Goal: Information Seeking & Learning: Learn about a topic

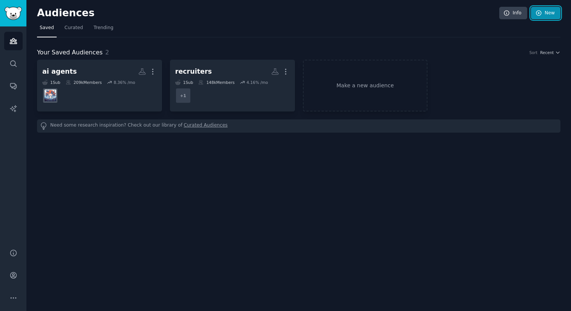
click at [544, 14] on link "New" at bounding box center [545, 13] width 29 height 13
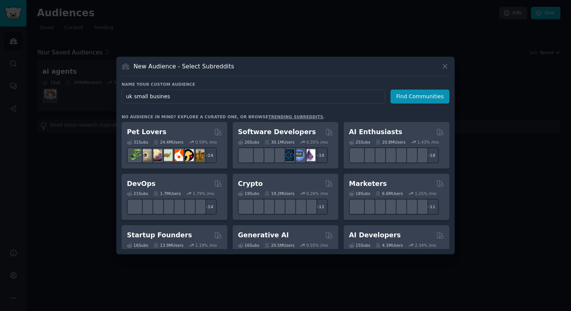
type input "uk small business"
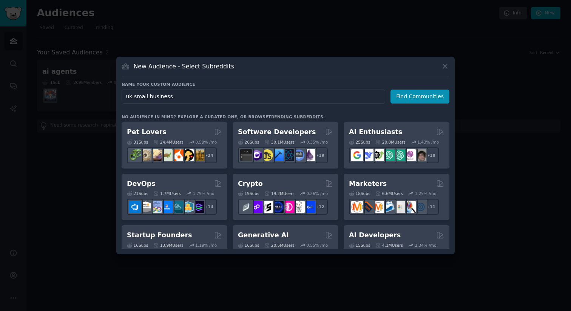
click button "Find Communities" at bounding box center [419, 96] width 59 height 14
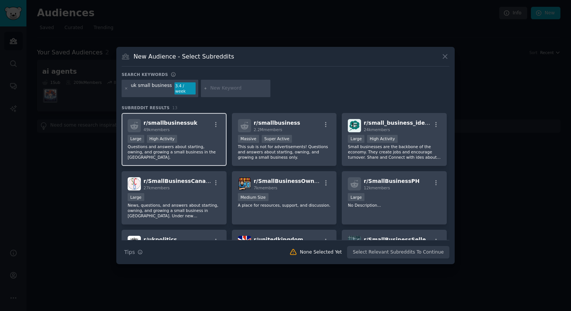
click at [162, 120] on span "r/ smallbusinessuk" at bounding box center [170, 123] width 54 height 6
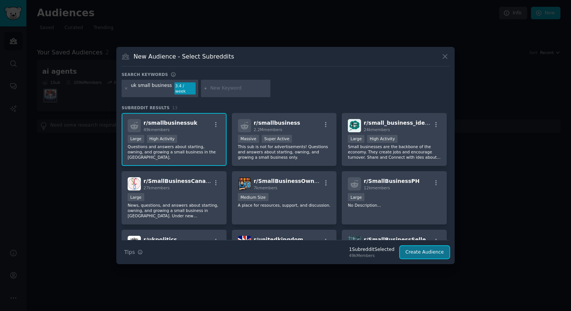
click at [434, 246] on button "Create Audience" at bounding box center [425, 252] width 50 height 13
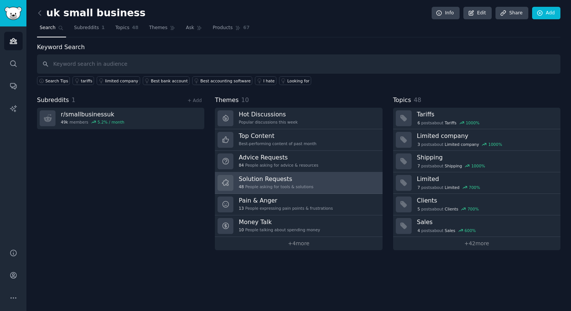
click at [262, 182] on div "Solution Requests 48 People asking for tools & solutions" at bounding box center [276, 183] width 75 height 16
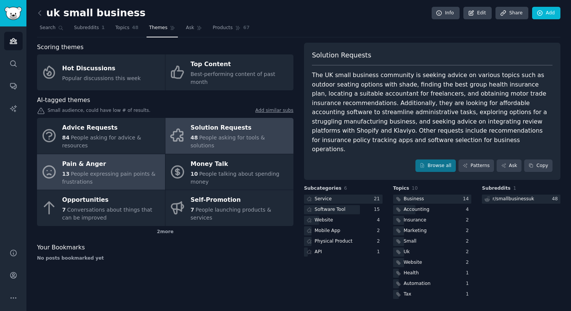
click at [89, 171] on span "People expressing pain points & frustrations" at bounding box center [108, 178] width 93 height 14
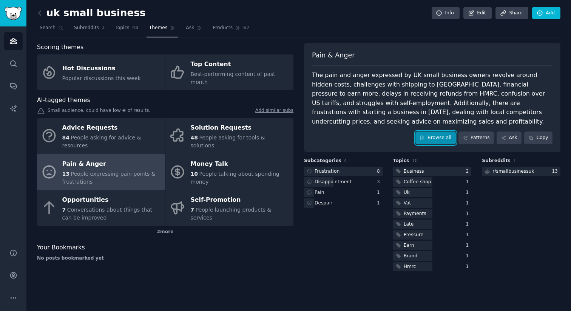
click at [437, 135] on link "Browse all" at bounding box center [435, 137] width 40 height 13
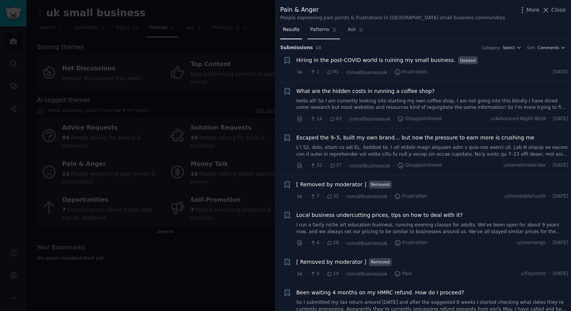
click at [320, 29] on span "Patterns" at bounding box center [319, 29] width 19 height 7
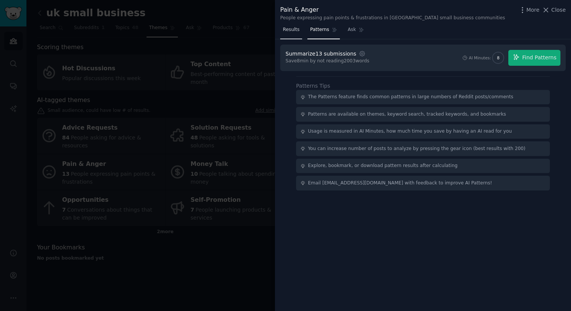
click at [296, 28] on span "Results" at bounding box center [291, 29] width 17 height 7
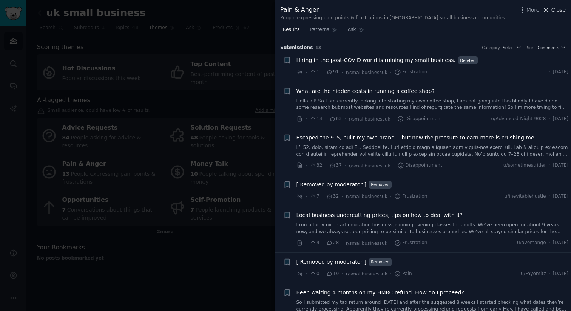
click at [557, 10] on span "Close" at bounding box center [558, 10] width 14 height 8
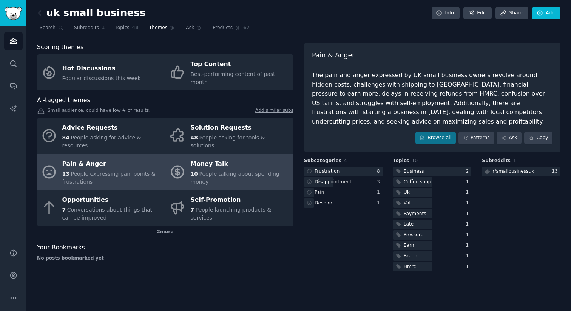
click at [242, 171] on span "People talking about spending money" at bounding box center [235, 178] width 89 height 14
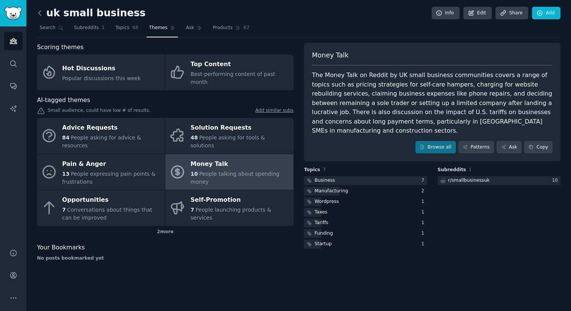
click at [41, 17] on icon at bounding box center [40, 13] width 8 height 8
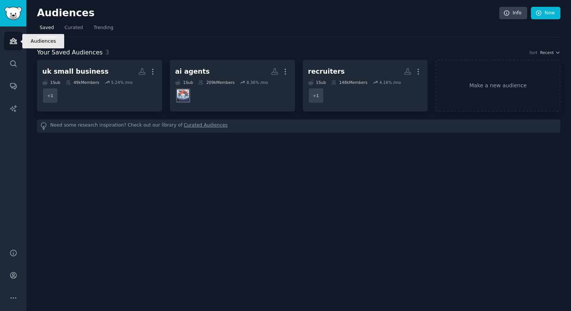
click at [7, 46] on link "Audiences" at bounding box center [13, 41] width 18 height 18
click at [12, 46] on link "Audiences" at bounding box center [13, 41] width 18 height 18
click at [52, 11] on h2 "Audiences" at bounding box center [268, 13] width 462 height 12
click at [169, 16] on h2 "Audiences" at bounding box center [268, 13] width 462 height 12
